Goal: Transaction & Acquisition: Purchase product/service

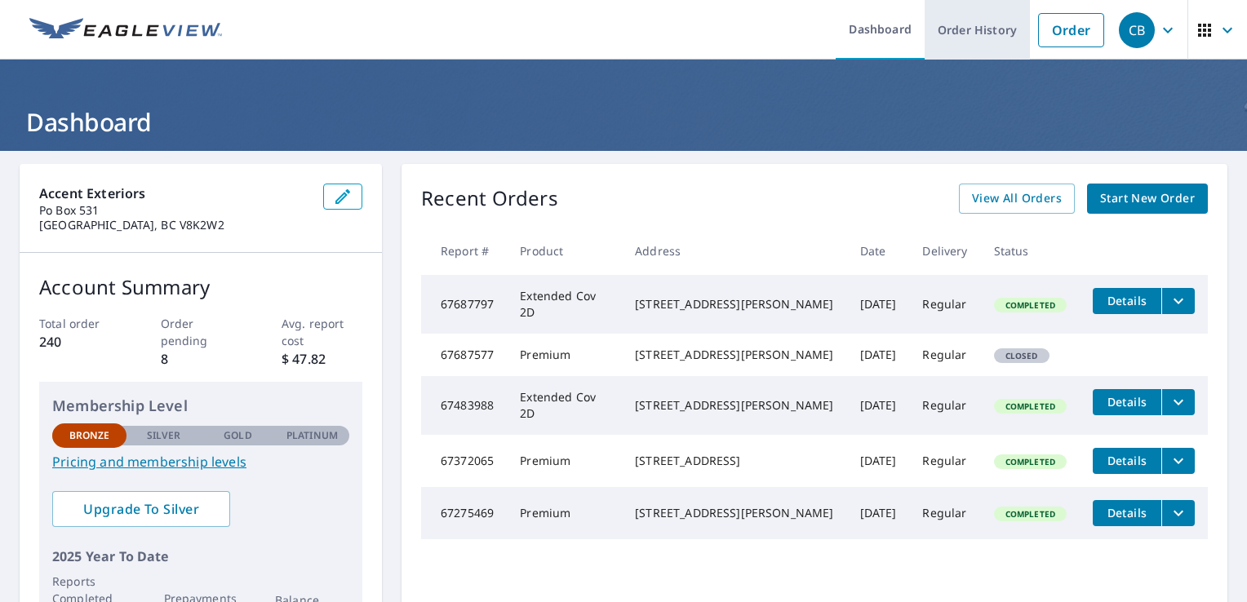
click at [987, 39] on link "Order History" at bounding box center [976, 30] width 105 height 60
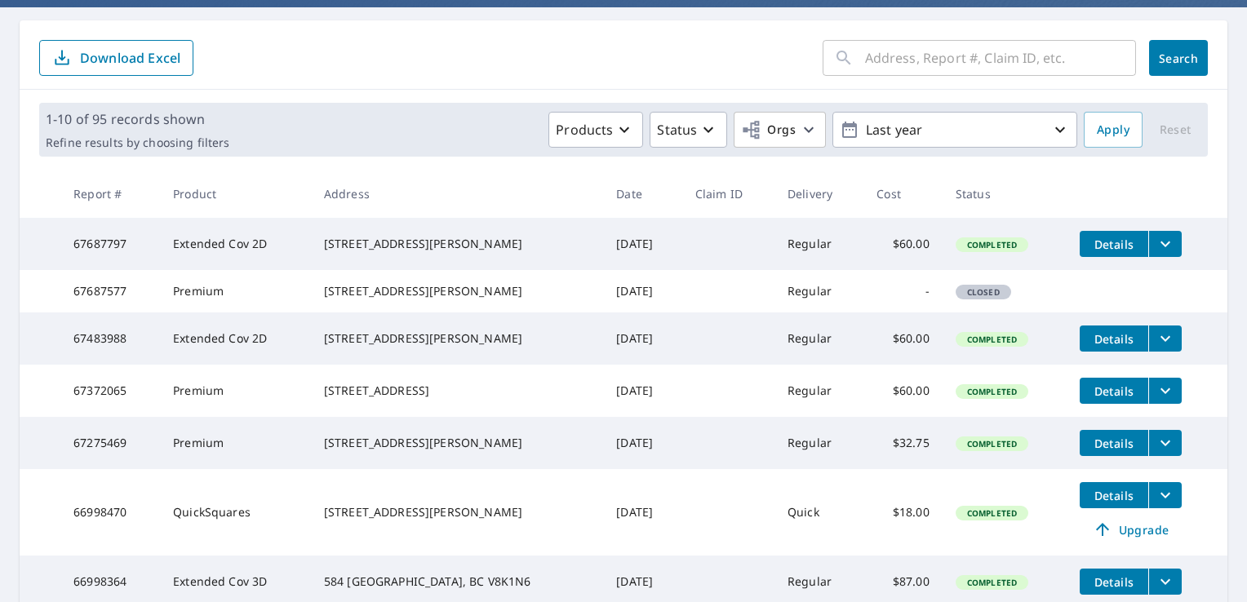
scroll to position [144, 0]
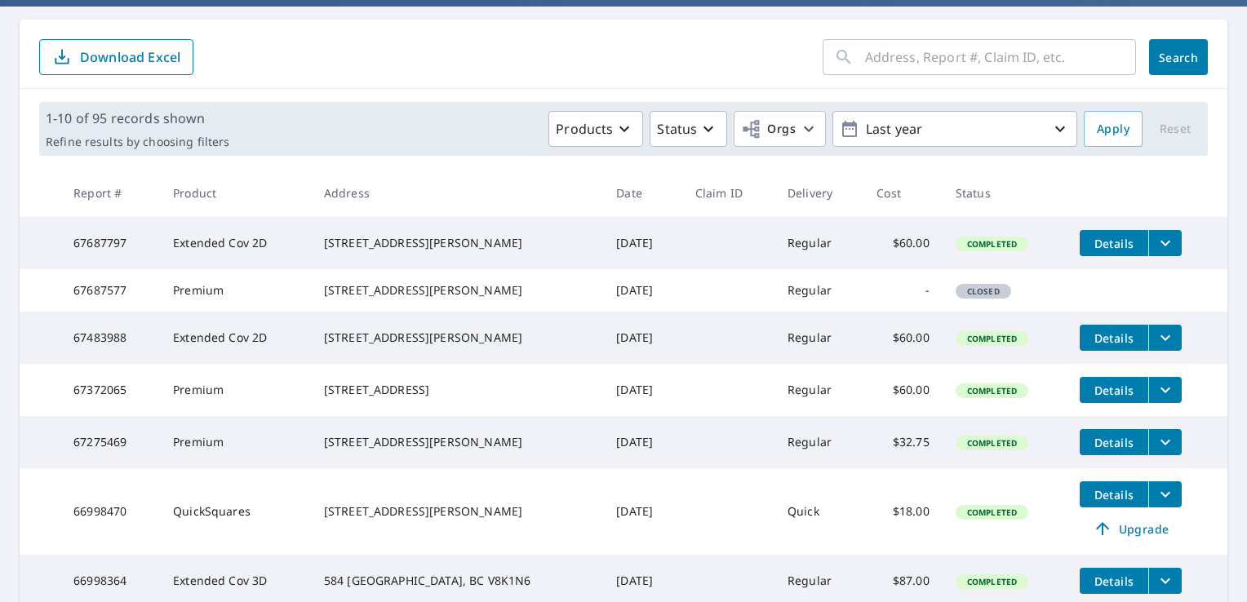
click at [973, 63] on input "text" at bounding box center [1000, 57] width 271 height 46
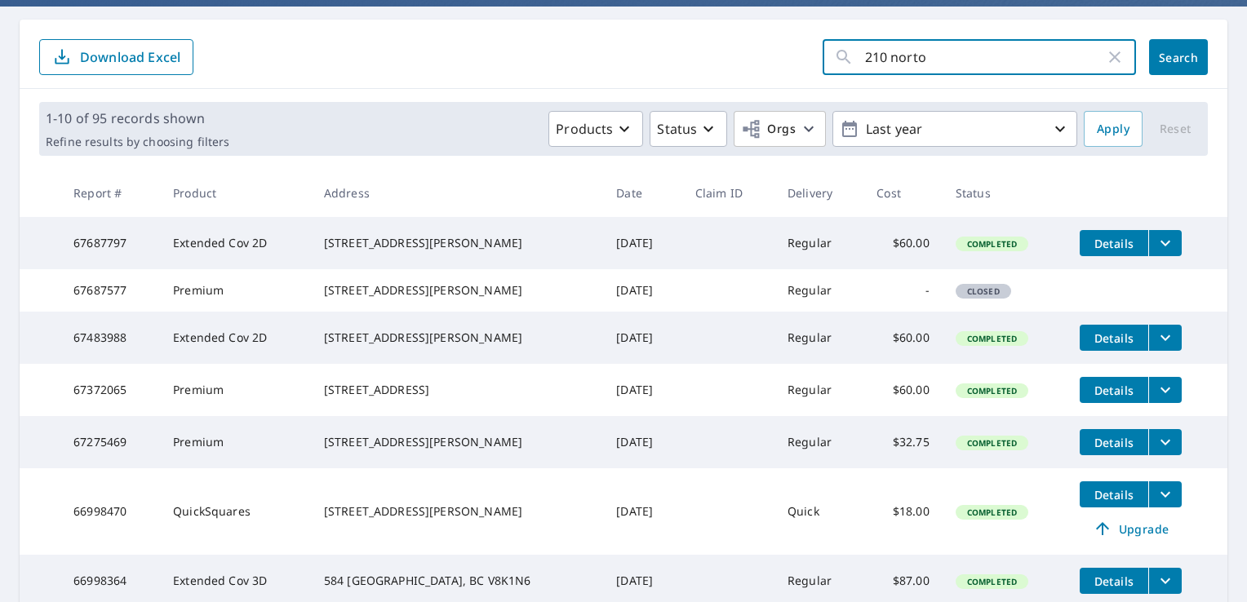
type input "210 norton"
click button "Search" at bounding box center [1178, 57] width 59 height 36
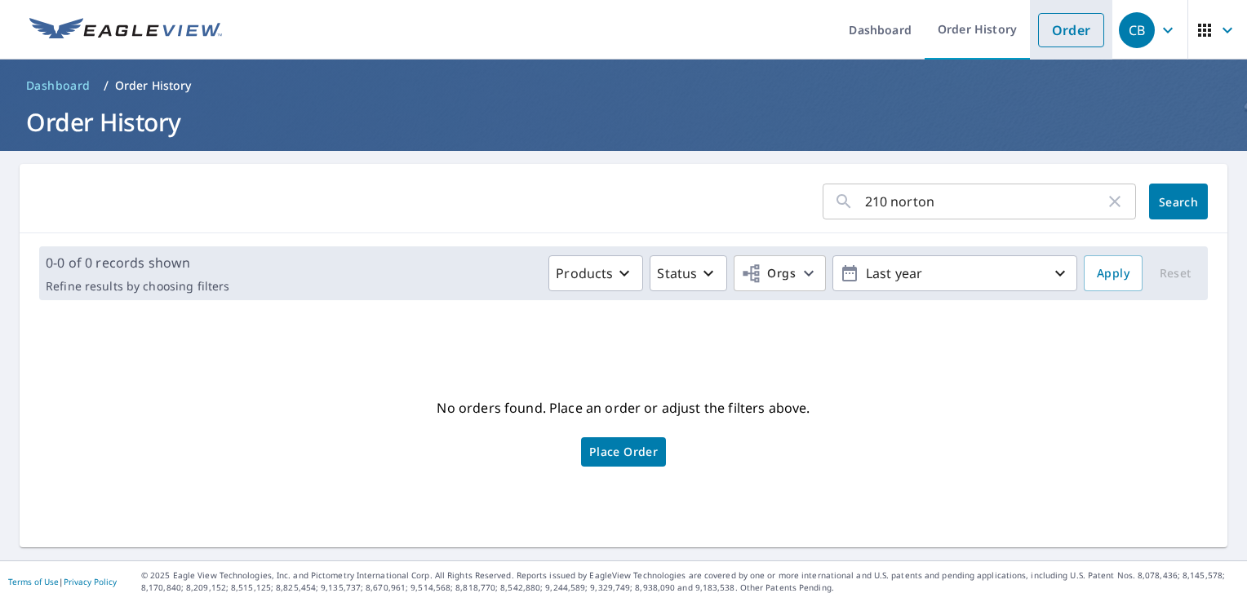
click at [1068, 34] on link "Order" at bounding box center [1071, 30] width 66 height 34
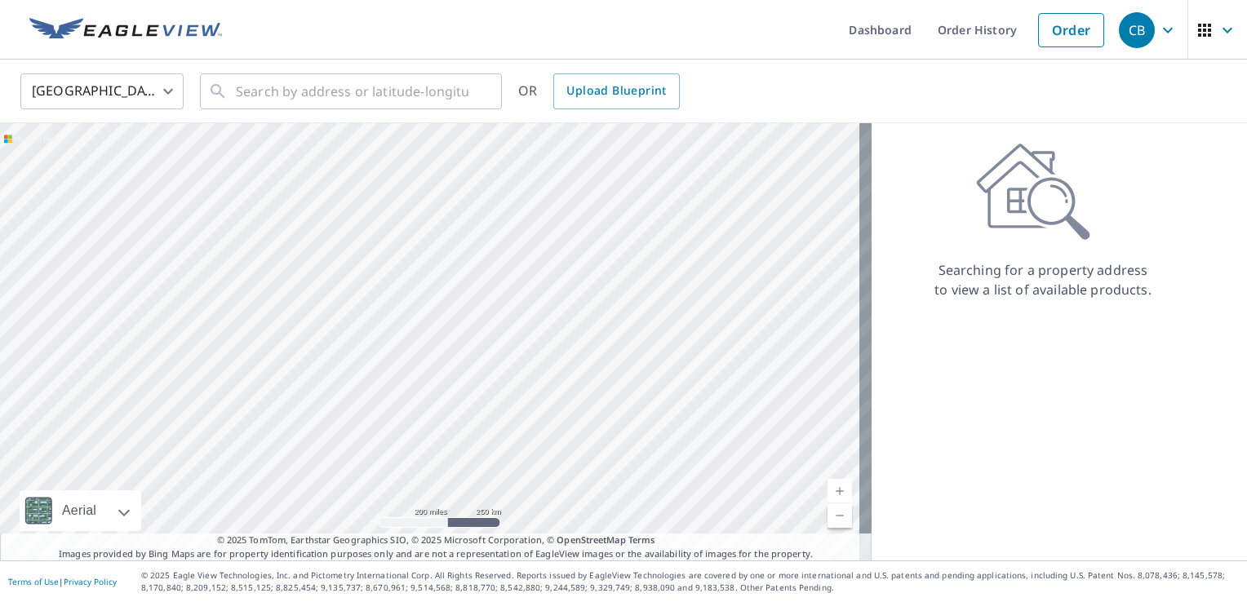
click at [166, 94] on body "CB CB Dashboard Order History Order CB United States US ​ ​ OR Upload Blueprint…" at bounding box center [623, 301] width 1247 height 602
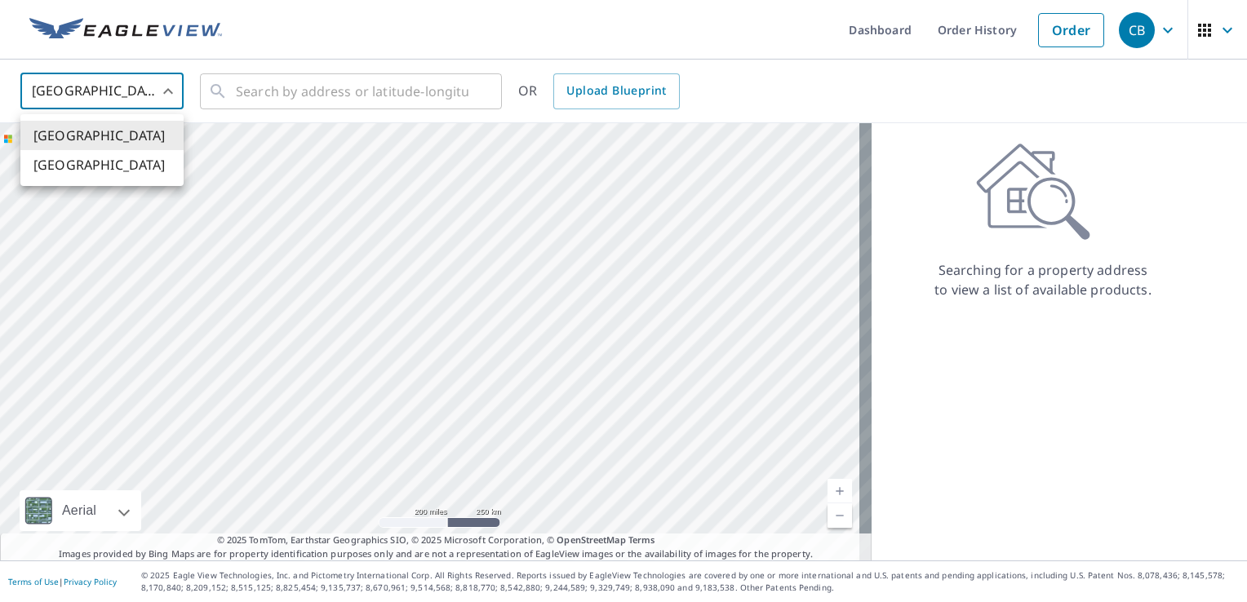
click at [103, 171] on li "[GEOGRAPHIC_DATA]" at bounding box center [101, 164] width 163 height 29
type input "CA"
click at [288, 93] on input "text" at bounding box center [352, 92] width 233 height 46
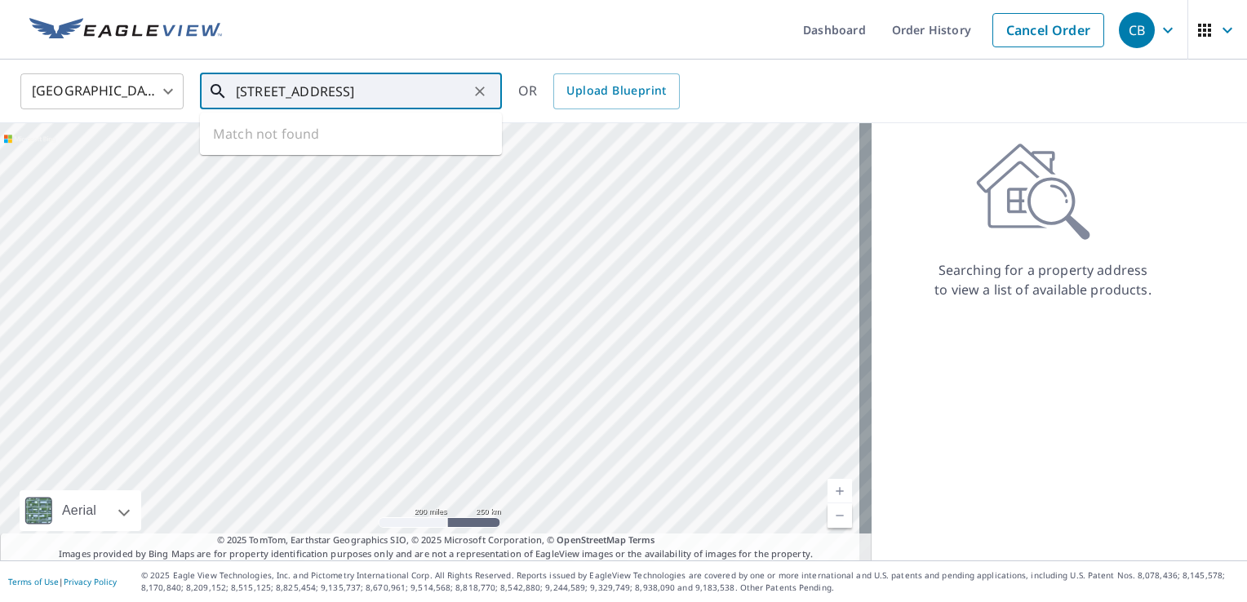
drag, startPoint x: 450, startPoint y: 90, endPoint x: 80, endPoint y: 94, distance: 369.6
click at [80, 94] on div "[GEOGRAPHIC_DATA] CA ​ [STREET_ADDRESS] ​ Match not found OR Upload Blueprint" at bounding box center [617, 91] width 1219 height 38
click at [258, 149] on span "[STREET_ADDRESS][PERSON_NAME]" at bounding box center [361, 139] width 256 height 20
type input "[STREET_ADDRESS][PERSON_NAME]"
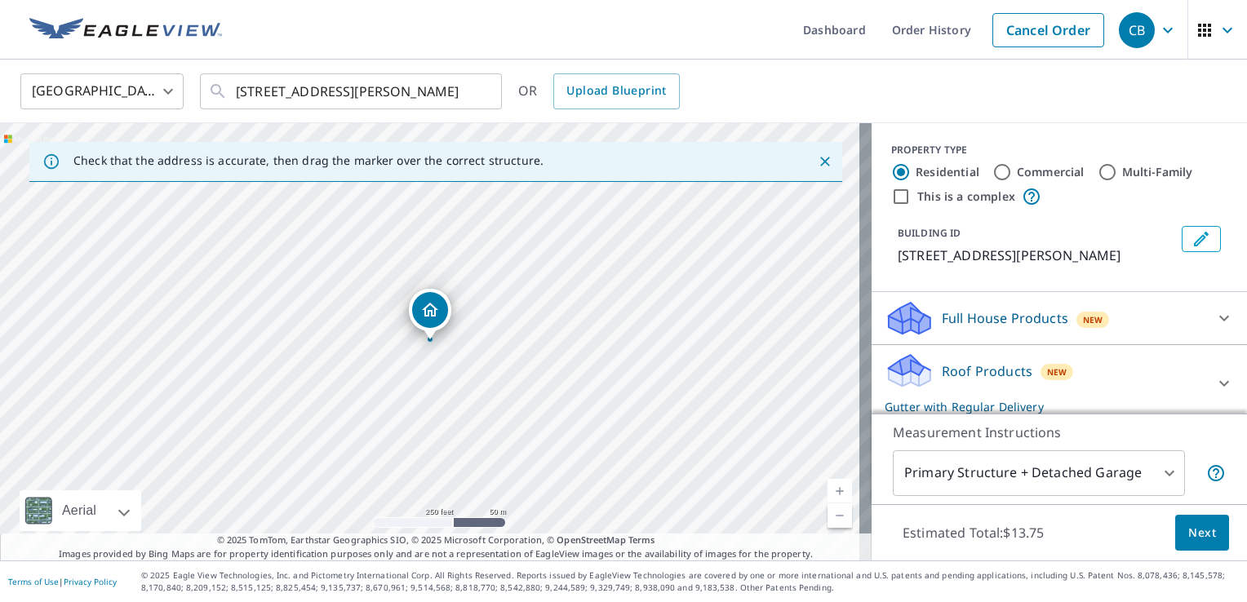
click at [830, 490] on link "Current Level 17, Zoom In" at bounding box center [839, 491] width 24 height 24
click at [830, 490] on link "Current Level 18, Zoom In" at bounding box center [839, 491] width 24 height 24
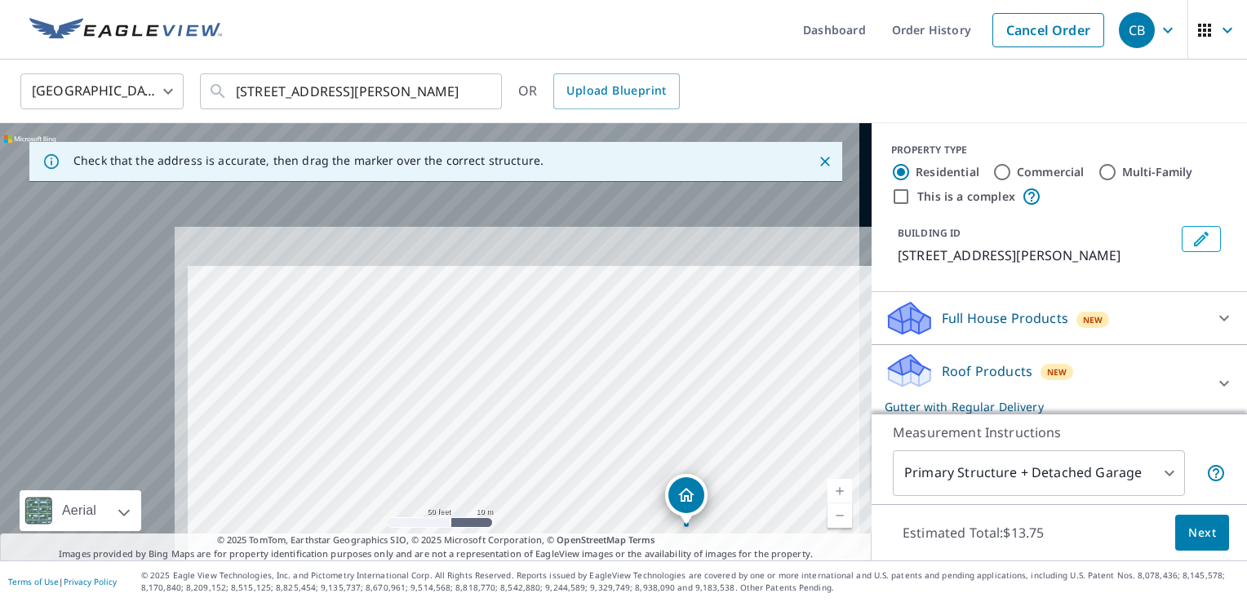
drag, startPoint x: 410, startPoint y: 352, endPoint x: 532, endPoint y: 459, distance: 161.9
click at [532, 459] on div "[STREET_ADDRESS][PERSON_NAME]" at bounding box center [435, 341] width 871 height 437
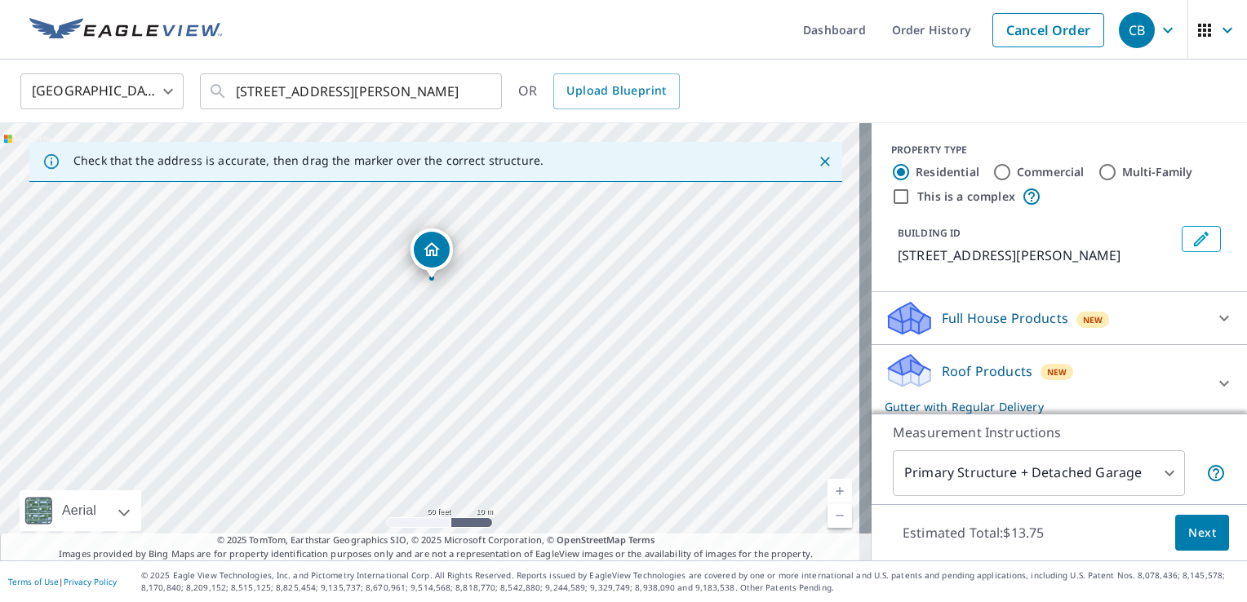
drag, startPoint x: 691, startPoint y: 500, endPoint x: 437, endPoint y: 253, distance: 354.9
click at [1214, 393] on icon at bounding box center [1224, 384] width 20 height 20
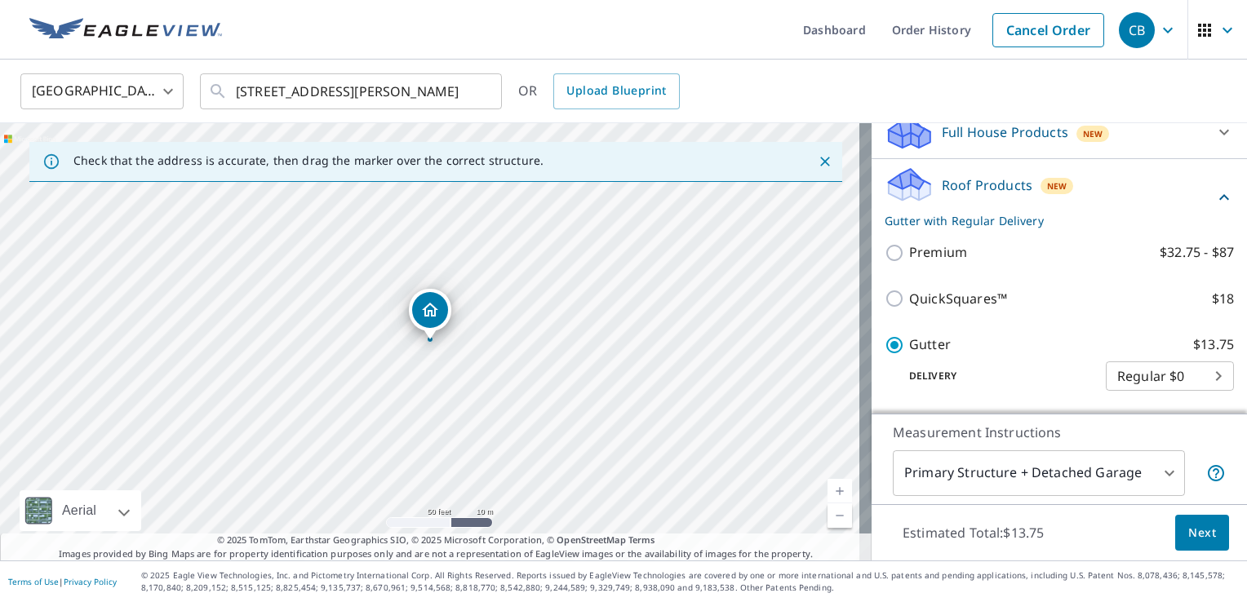
scroll to position [188, 0]
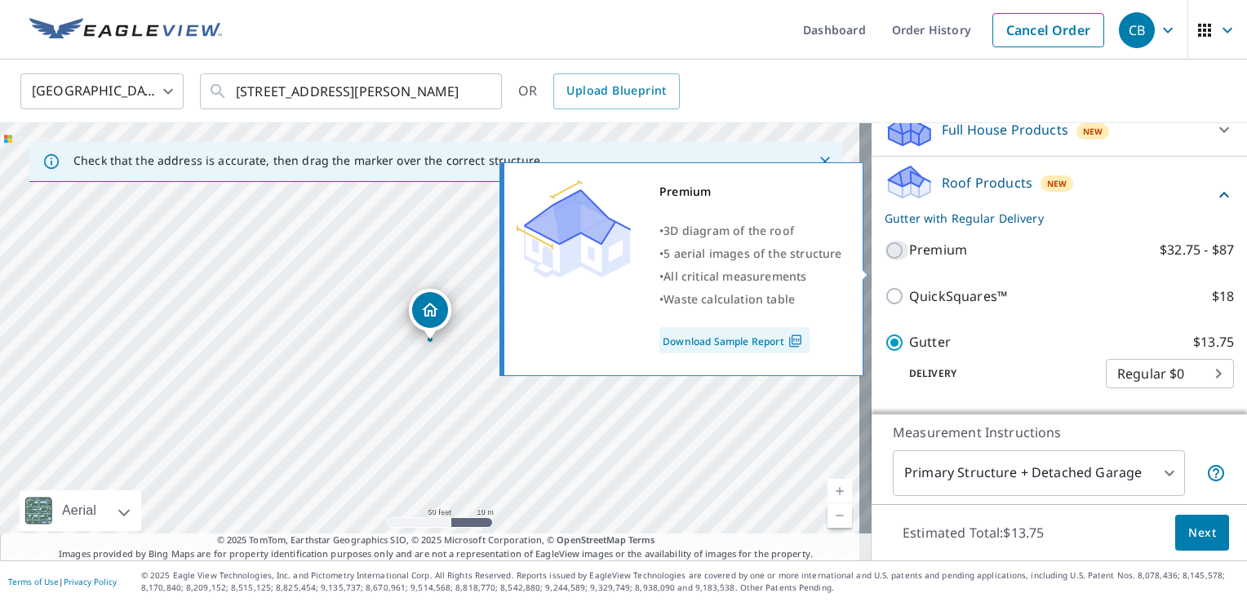
click at [884, 260] on input "Premium $32.75 - $87" at bounding box center [896, 251] width 24 height 20
checkbox input "true"
checkbox input "false"
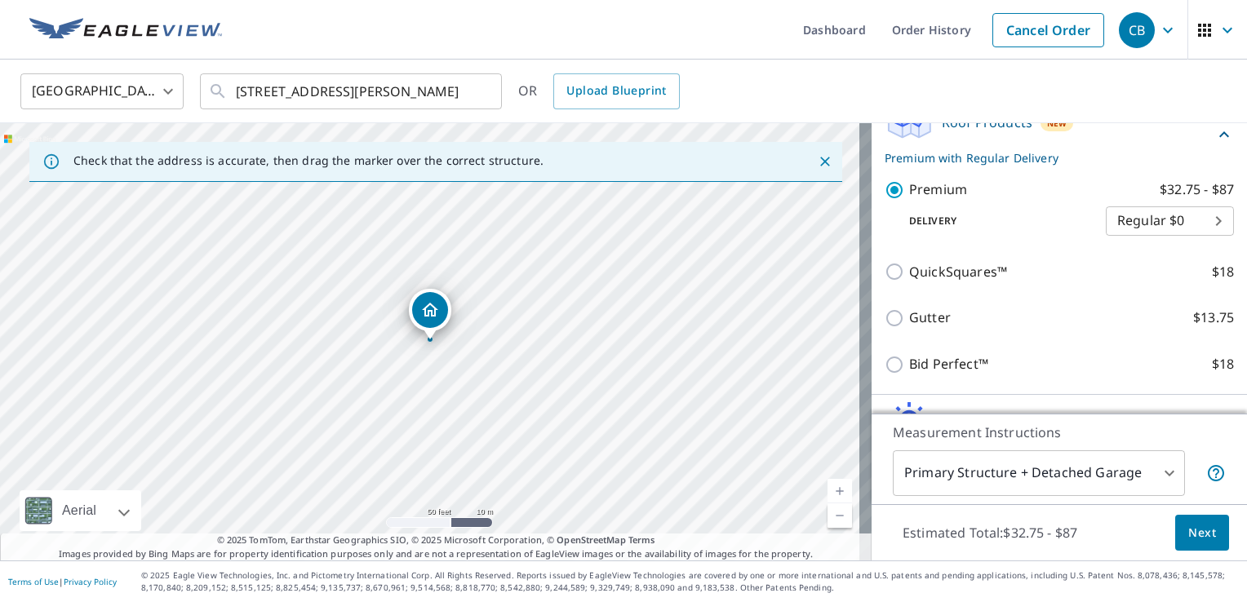
scroll to position [252, 0]
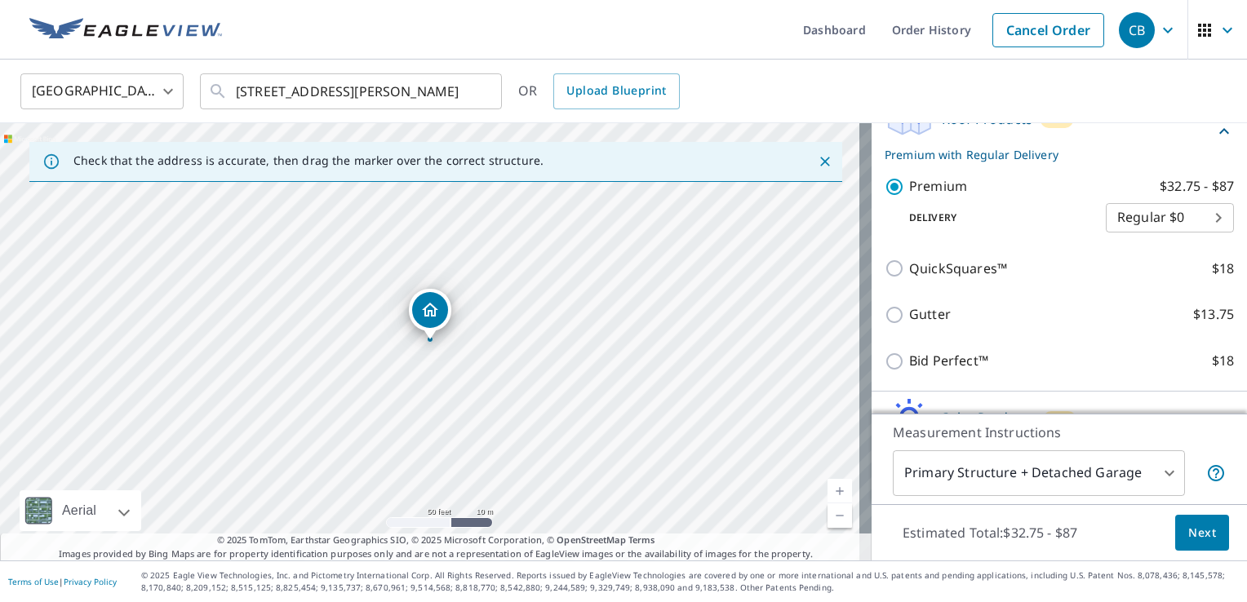
click at [1156, 473] on body "CB CB Dashboard Order History Cancel Order CB Canada CA ​ [STREET_ADDRESS][PERS…" at bounding box center [623, 301] width 1247 height 602
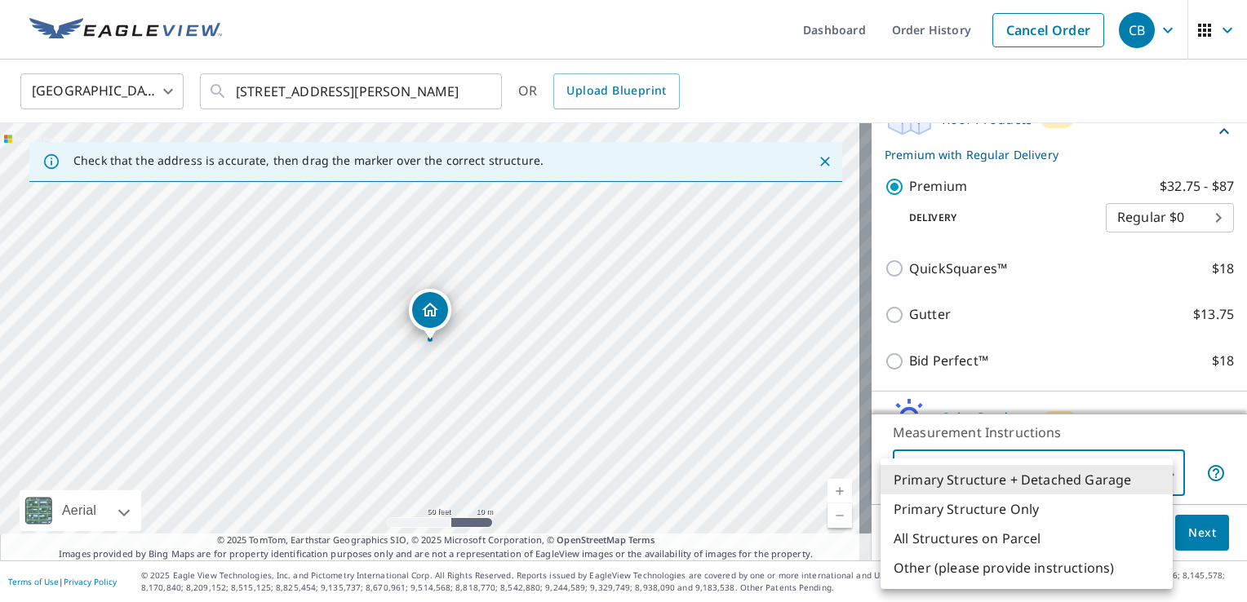
click at [996, 508] on li "Primary Structure Only" at bounding box center [1026, 508] width 292 height 29
type input "2"
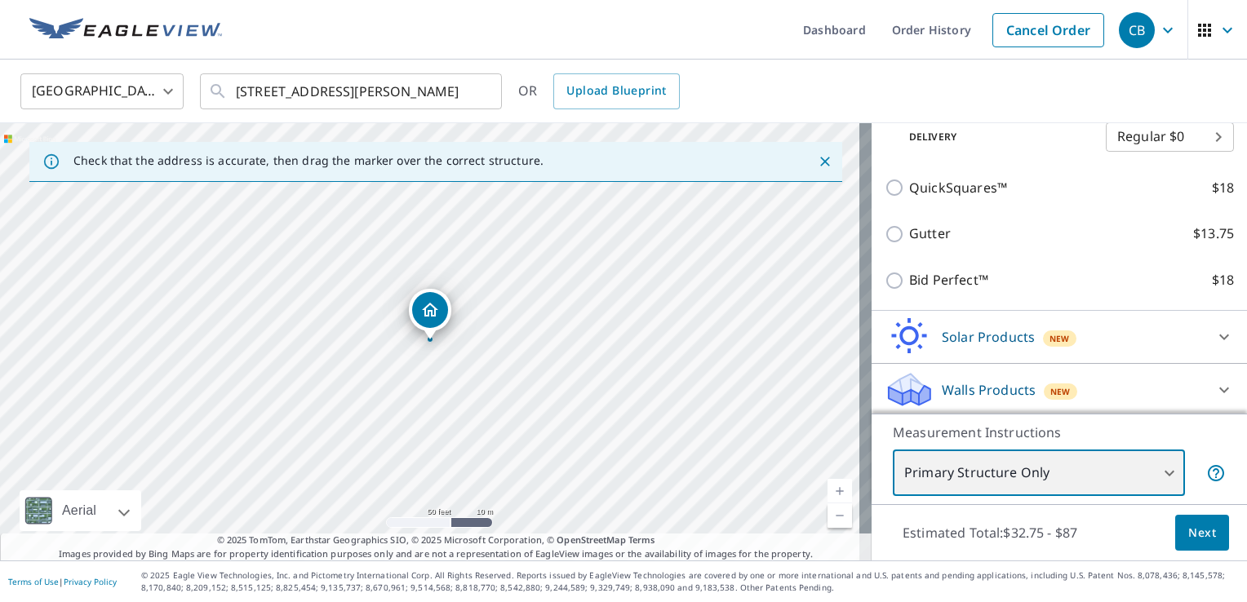
scroll to position [353, 0]
